Goal: Information Seeking & Learning: Learn about a topic

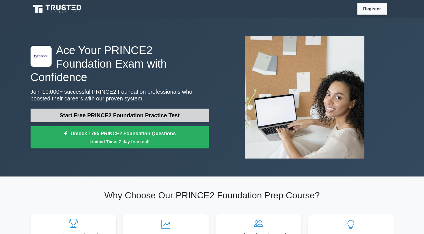
click at [116, 108] on link "Start Free PRINCE2 Foundation Practice Test" at bounding box center [120, 114] width 178 height 13
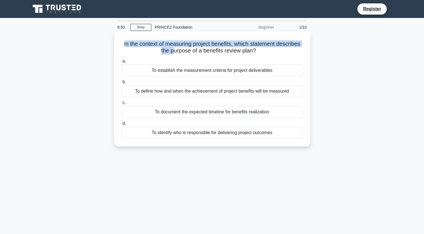
drag, startPoint x: 124, startPoint y: 44, endPoint x: 173, endPoint y: 50, distance: 50.2
click at [173, 50] on h5 "In the context of measuring project benefits, which statement describes the pur…" at bounding box center [212, 47] width 183 height 14
drag, startPoint x: 173, startPoint y: 50, endPoint x: 125, endPoint y: 46, distance: 48.7
click at [125, 46] on h5 "In the context of measuring project benefits, which statement describes the pur…" at bounding box center [212, 47] width 183 height 14
drag, startPoint x: 120, startPoint y: 43, endPoint x: 262, endPoint y: 52, distance: 141.6
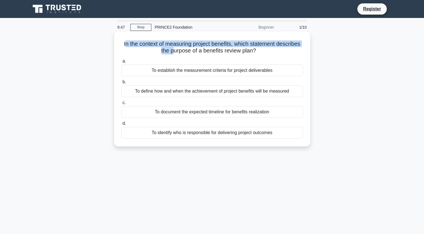
click at [262, 52] on div "In the context of measuring project benefits, which statement describes the pur…" at bounding box center [212, 89] width 192 height 110
drag, startPoint x: 262, startPoint y: 52, endPoint x: 228, endPoint y: 49, distance: 33.3
copy h5 "In the context of measuring project benefits, which statement describes the pur…"
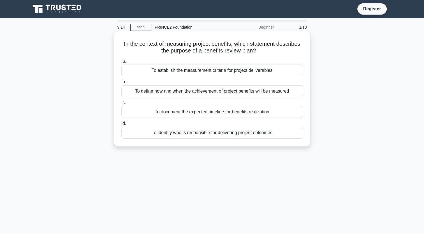
click at [160, 92] on div "To define how and when the achievement of project benefits will be measured" at bounding box center [212, 91] width 182 height 12
click at [121, 84] on input "b. To define how and when the achievement of project benefits will be measured" at bounding box center [121, 82] width 0 height 4
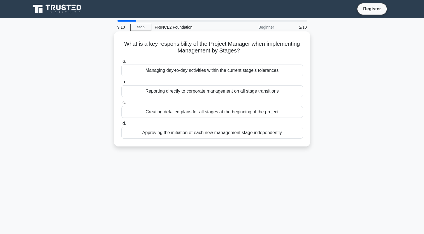
drag, startPoint x: 121, startPoint y: 43, endPoint x: 285, endPoint y: 51, distance: 164.4
click at [285, 51] on h5 "What is a key responsibility of the Project Manager when implementing Managemen…" at bounding box center [212, 47] width 183 height 14
copy h5 "What is a key responsibility of the Project Manager when implementing Managemen…"
click at [155, 73] on div "Managing day-to-day activities within the current stage's tolerances" at bounding box center [212, 70] width 182 height 12
click at [121, 63] on input "a. Managing day-to-day activities within the current stage's tolerances" at bounding box center [121, 61] width 0 height 4
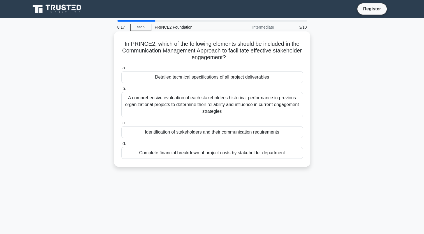
drag, startPoint x: 122, startPoint y: 43, endPoint x: 287, endPoint y: 57, distance: 165.4
click at [287, 57] on h5 "In PRINCE2, which of the following elements should be included in the Communica…" at bounding box center [212, 50] width 183 height 21
drag, startPoint x: 287, startPoint y: 57, endPoint x: 235, endPoint y: 50, distance: 52.4
copy h5 "In PRINCE2, which of the following elements should be included in the Communica…"
click at [182, 103] on div "A comprehensive evaluation of each stakeholder's historical performance in prev…" at bounding box center [212, 104] width 182 height 25
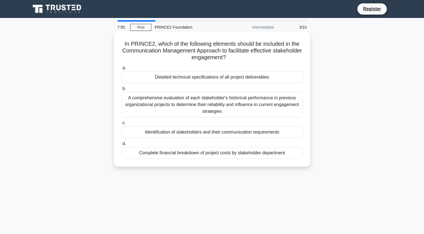
click at [121, 91] on input "b. A comprehensive evaluation of each stakeholder's historical performance in p…" at bounding box center [121, 89] width 0 height 4
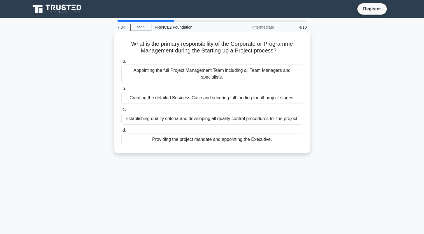
click at [186, 98] on div "Creating the detailed Business Case and securing full funding for all project s…" at bounding box center [212, 98] width 182 height 12
click at [121, 91] on input "b. Creating the detailed Business Case and securing full funding for all projec…" at bounding box center [121, 89] width 0 height 4
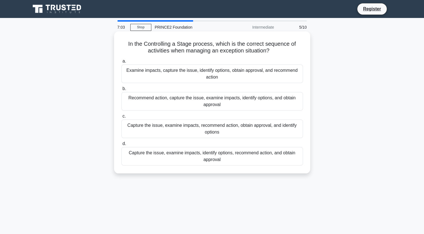
click at [186, 160] on div "Capture the issue, examine impacts, identify options, recommend action, and obt…" at bounding box center [212, 156] width 182 height 18
click at [121, 145] on input "d. Capture the issue, examine impacts, identify options, recommend action, and …" at bounding box center [121, 144] width 0 height 4
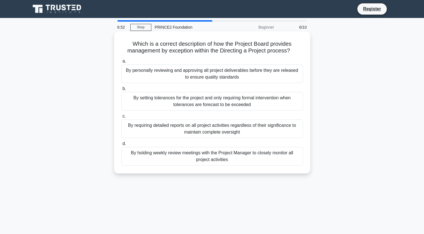
drag, startPoint x: 132, startPoint y: 44, endPoint x: 302, endPoint y: 54, distance: 170.2
click at [302, 54] on h5 "Which is a correct description of how the Project Board provides management by …" at bounding box center [212, 47] width 183 height 14
copy h5 "Which is a correct description of how the Project Board provides management by …"
click at [191, 102] on div "By setting tolerances for the project and only requiring formal intervention wh…" at bounding box center [212, 101] width 182 height 18
click at [121, 91] on input "b. By setting tolerances for the project and only requiring formal intervention…" at bounding box center [121, 89] width 0 height 4
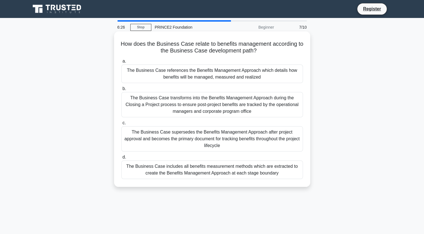
drag, startPoint x: 123, startPoint y: 43, endPoint x: 279, endPoint y: 50, distance: 156.2
click at [279, 50] on h5 "How does the Business Case relate to benefits management according to the Busin…" at bounding box center [212, 47] width 183 height 14
copy h5 "How does the Business Case relate to benefits management according to the Busin…"
click at [226, 163] on div "The Business Case includes all benefits measurement methods which are extracted…" at bounding box center [212, 169] width 182 height 18
click at [121, 159] on input "d. The Business Case includes all benefits measurement methods which are extrac…" at bounding box center [121, 157] width 0 height 4
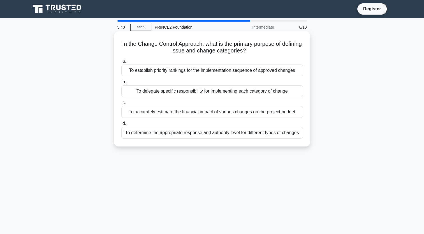
drag, startPoint x: 130, startPoint y: 43, endPoint x: 290, endPoint y: 54, distance: 160.7
click at [290, 54] on h5 "In the Change Control Approach, what is the primary purpose of defining issue a…" at bounding box center [212, 47] width 183 height 14
copy h5 "In the Change Control Approach, what is the primary purpose of defining issue a…"
click at [167, 92] on div "To delegate specific responsibility for implementing each category of change" at bounding box center [212, 91] width 182 height 12
click at [121, 84] on input "b. To delegate specific responsibility for implementing each category of change" at bounding box center [121, 82] width 0 height 4
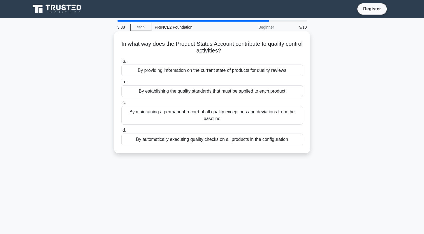
click at [202, 73] on div "By providing information on the current state of products for quality reviews" at bounding box center [212, 70] width 182 height 12
click at [121, 63] on input "a. By providing information on the current state of products for quality reviews" at bounding box center [121, 61] width 0 height 4
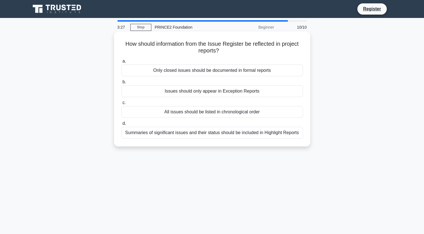
drag, startPoint x: 122, startPoint y: 44, endPoint x: 233, endPoint y: 52, distance: 112.1
click at [233, 52] on h5 "How should information from the Issue Register be reflected in project reports?…" at bounding box center [212, 47] width 183 height 14
copy h5 "How should information from the Issue Register be reflected in project reports?"
click at [182, 133] on div "Summaries of significant issues and their status should be included in Highligh…" at bounding box center [212, 133] width 182 height 12
click at [121, 125] on input "d. Summaries of significant issues and their status should be included in Highl…" at bounding box center [121, 124] width 0 height 4
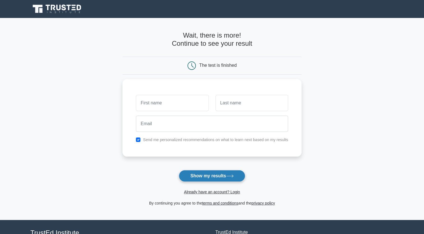
click at [218, 177] on button "Show my results" at bounding box center [212, 176] width 66 height 12
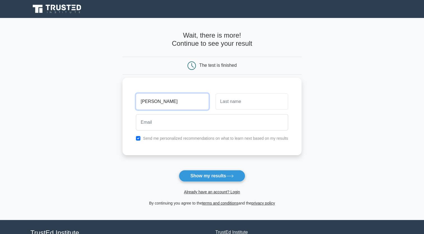
type input "shane"
click at [237, 103] on input "text" at bounding box center [252, 101] width 73 height 16
type input "Lottering"
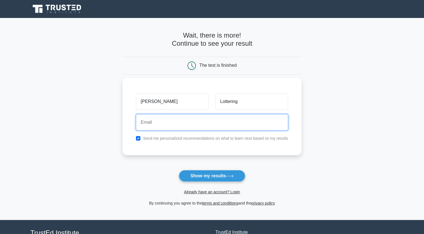
click at [175, 124] on input "email" at bounding box center [212, 122] width 152 height 16
type input "shanelottering@yahoo.co.uk"
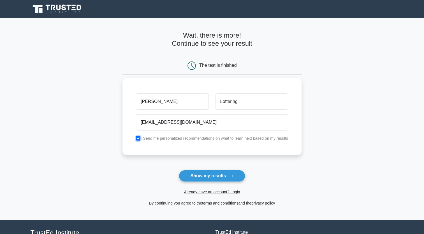
click at [136, 136] on input "checkbox" at bounding box center [138, 138] width 4 height 4
checkbox input "false"
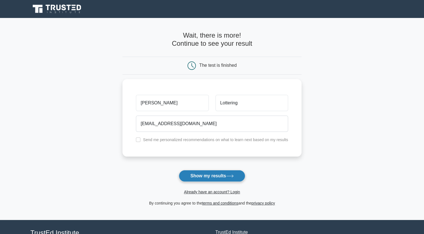
click at [210, 177] on button "Show my results" at bounding box center [212, 176] width 66 height 12
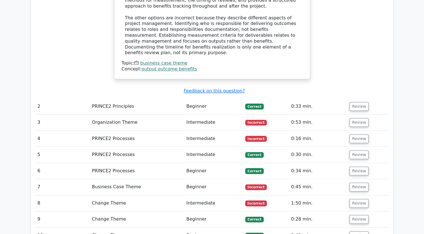
scroll to position [607, 0]
